Goal: Information Seeking & Learning: Check status

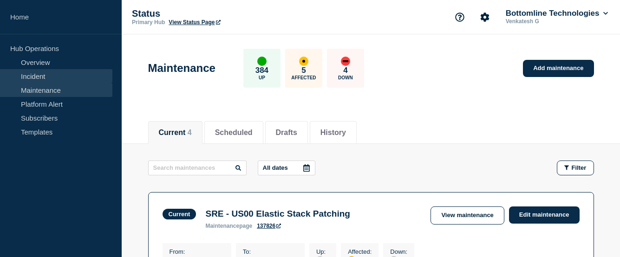
click at [36, 78] on link "Incident" at bounding box center [56, 76] width 112 height 14
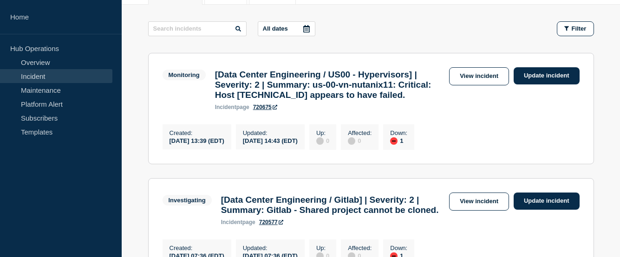
scroll to position [93, 0]
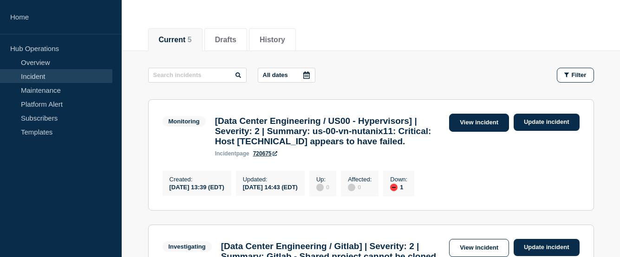
click at [473, 124] on link "View incident" at bounding box center [479, 123] width 60 height 18
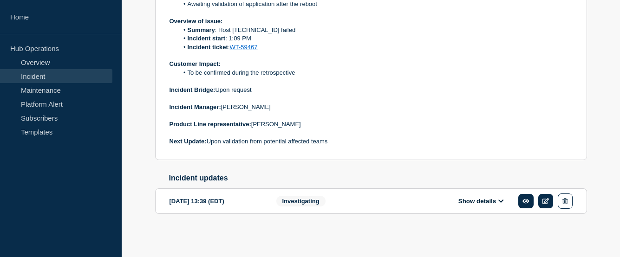
scroll to position [57, 0]
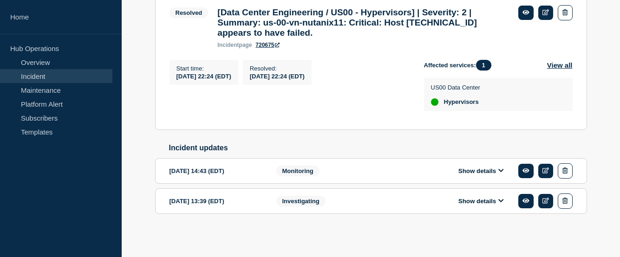
scroll to position [205, 0]
drag, startPoint x: 360, startPoint y: 15, endPoint x: 271, endPoint y: 17, distance: 88.2
click at [271, 17] on h3 "[Data Center Engineering / US00 - Hypervisors] | Severity: 2 | Summary: us-00-v…" at bounding box center [362, 22] width 291 height 31
copy h3 "us-00-vn-nutanix11"
